Goal: Task Accomplishment & Management: Manage account settings

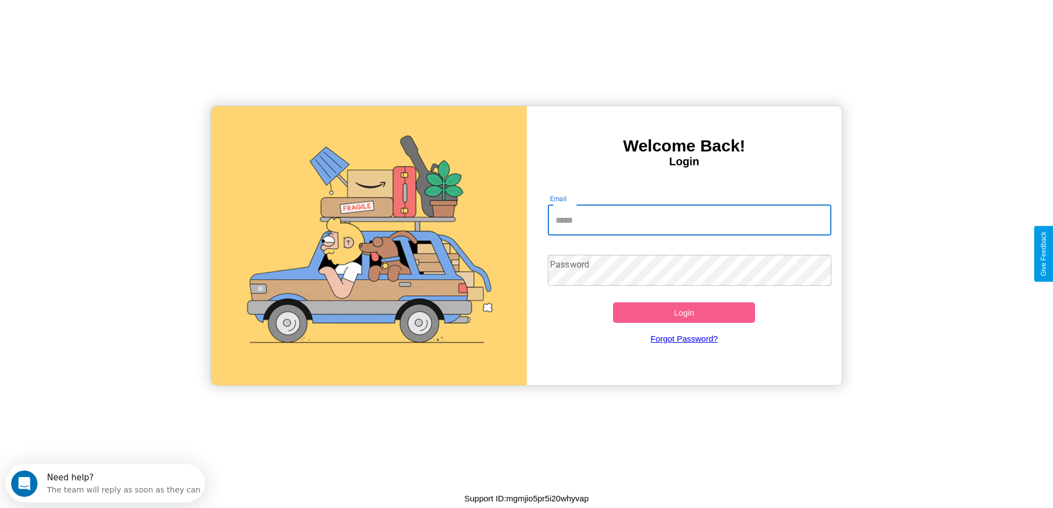
click at [689, 220] on input "Email" at bounding box center [689, 219] width 283 height 31
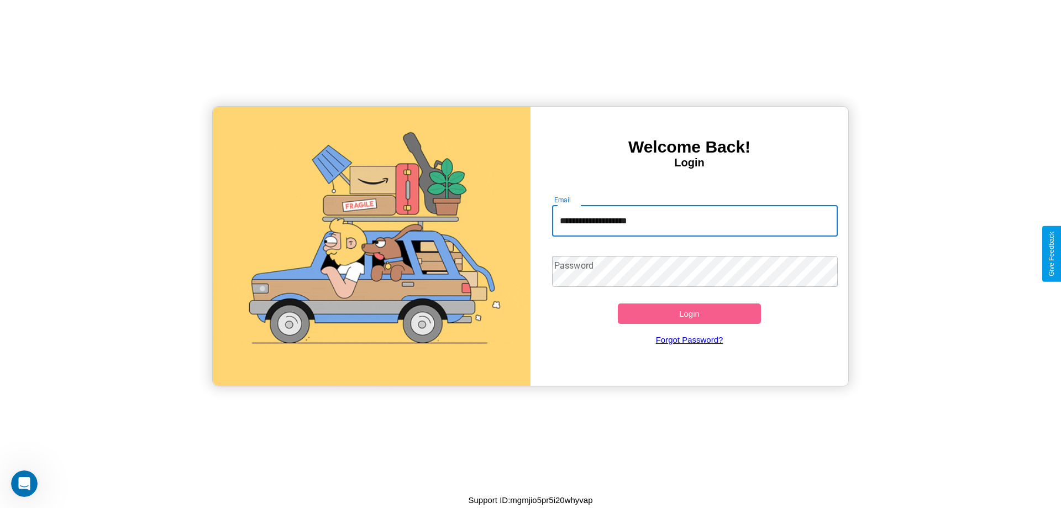
type input "**********"
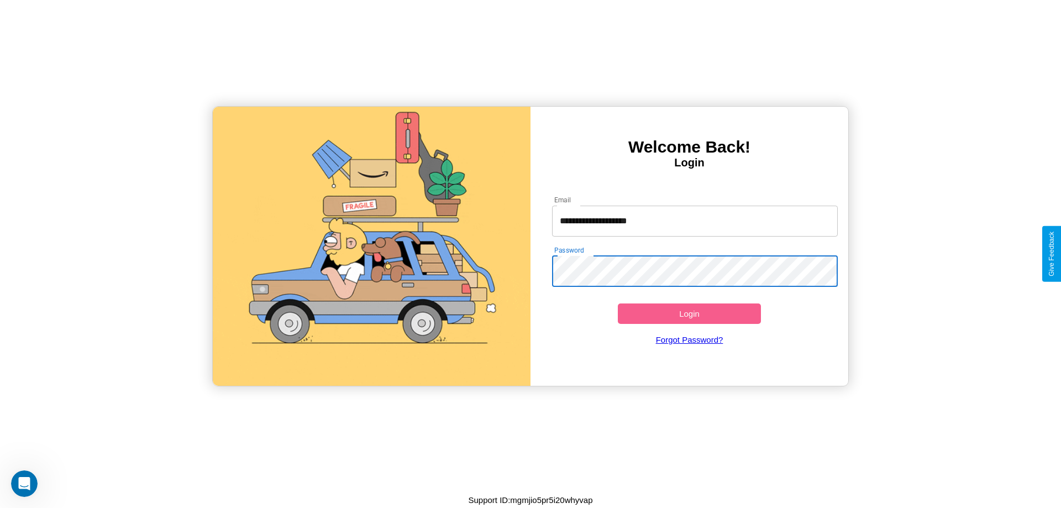
click at [689, 313] on button "Login" at bounding box center [689, 313] width 143 height 20
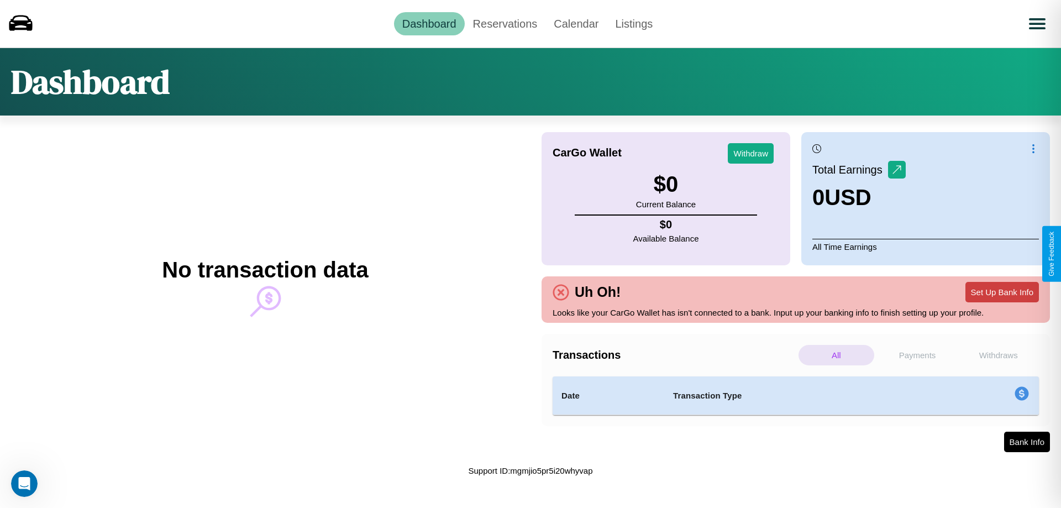
click at [1002, 292] on button "Set Up Bank Info" at bounding box center [1001, 292] width 73 height 20
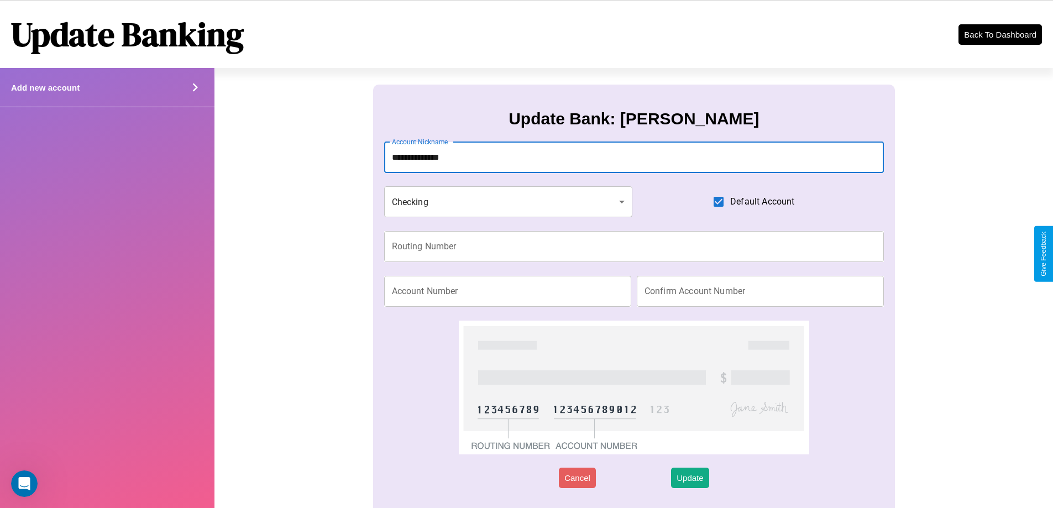
type input "**********"
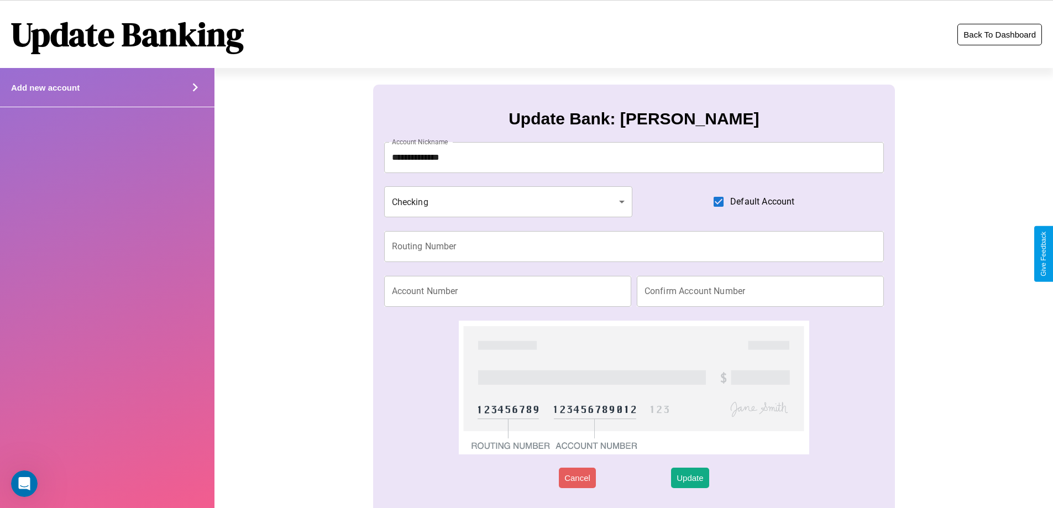
click at [999, 34] on button "Back To Dashboard" at bounding box center [999, 35] width 85 height 22
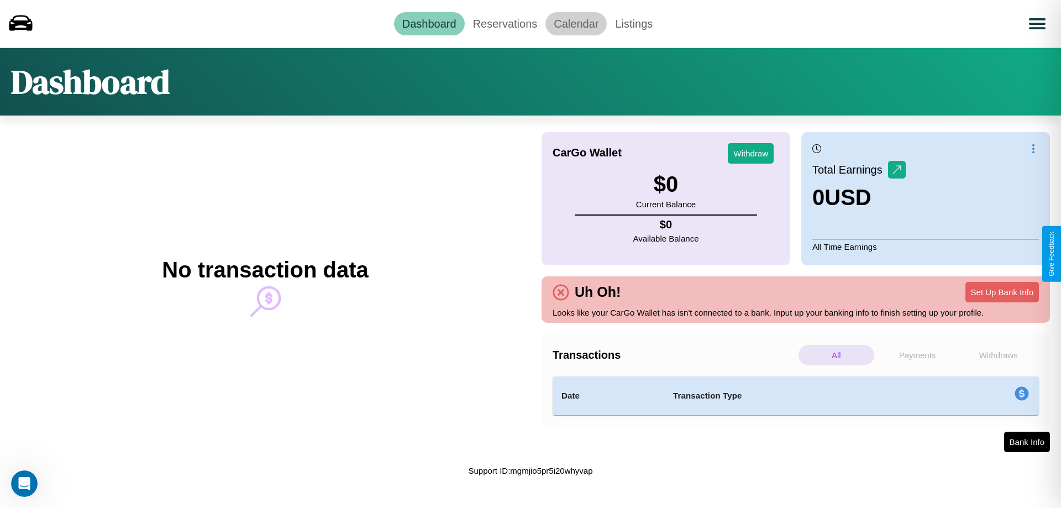
click at [576, 23] on link "Calendar" at bounding box center [575, 23] width 61 height 23
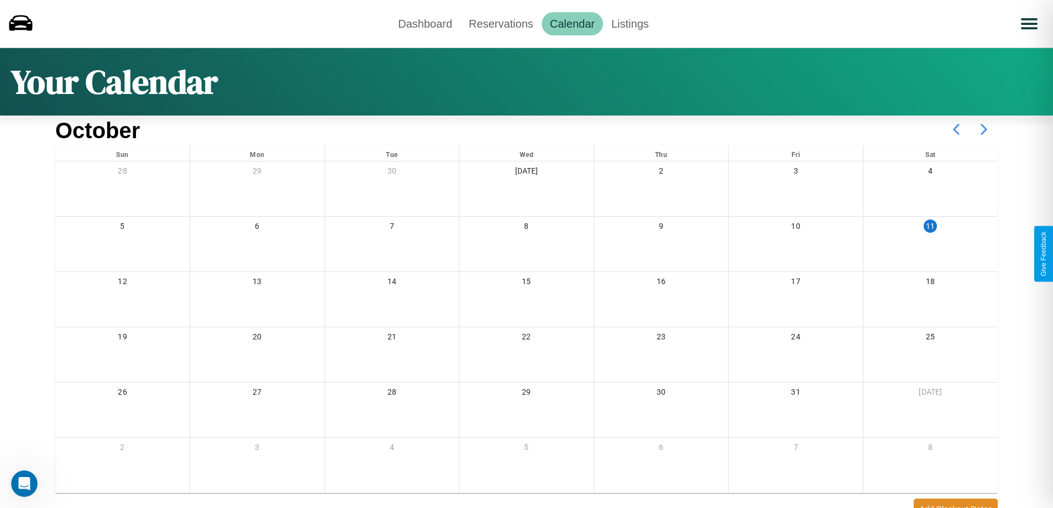
click at [984, 129] on icon at bounding box center [984, 129] width 28 height 28
click at [501, 23] on link "Reservations" at bounding box center [500, 23] width 81 height 23
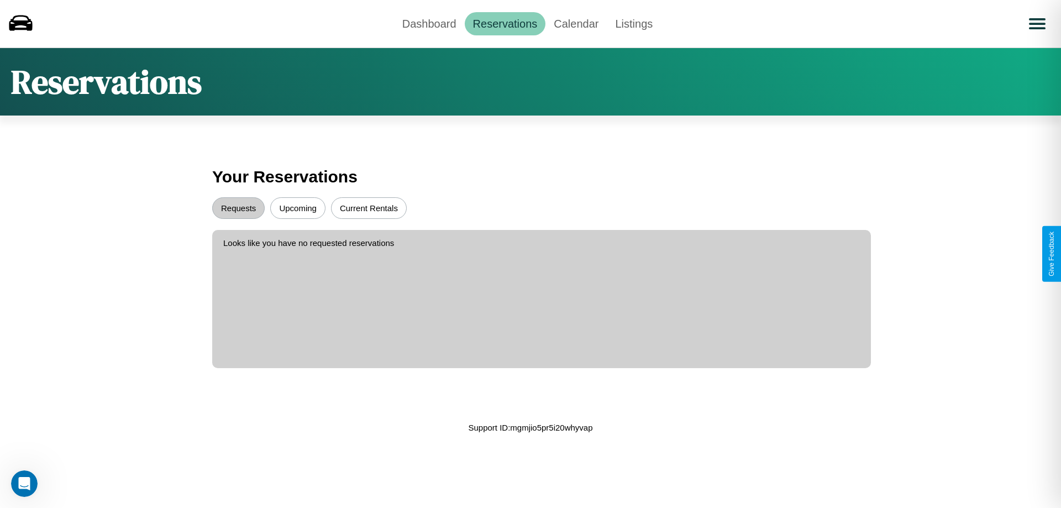
click at [298, 208] on button "Upcoming" at bounding box center [297, 208] width 55 height 22
click at [369, 208] on button "Current Rentals" at bounding box center [369, 208] width 76 height 22
click at [238, 208] on button "Requests" at bounding box center [238, 208] width 52 height 22
